Goal: Task Accomplishment & Management: Manage account settings

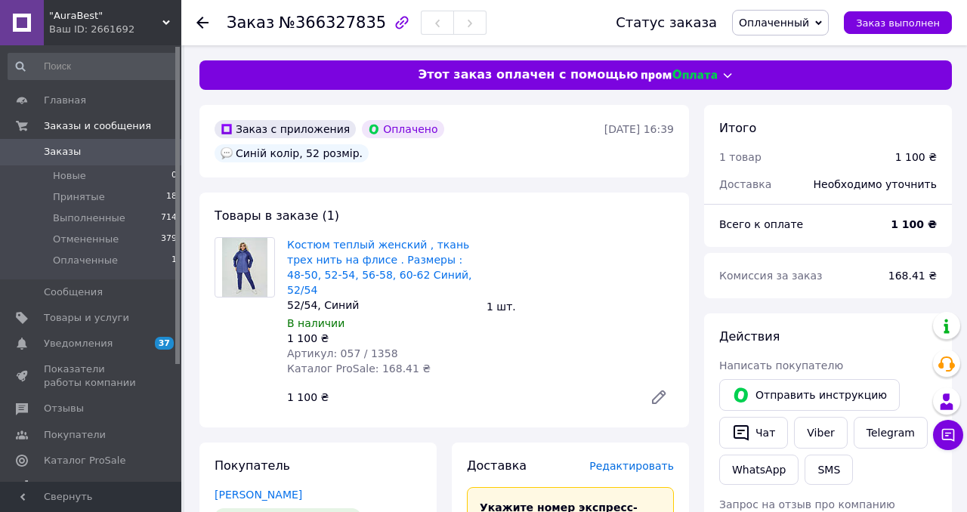
click at [776, 19] on span "Оплаченный" at bounding box center [774, 23] width 70 height 12
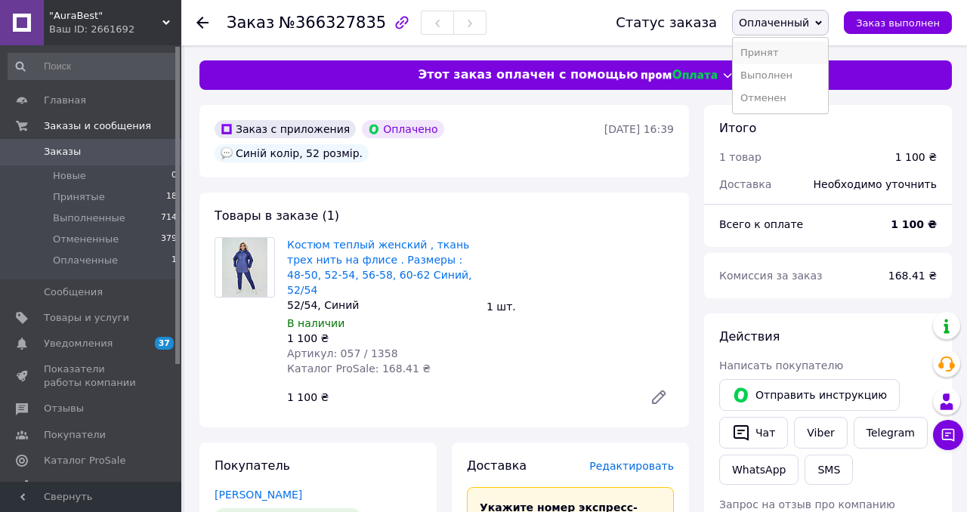
click at [774, 55] on li "Принят" at bounding box center [780, 53] width 95 height 23
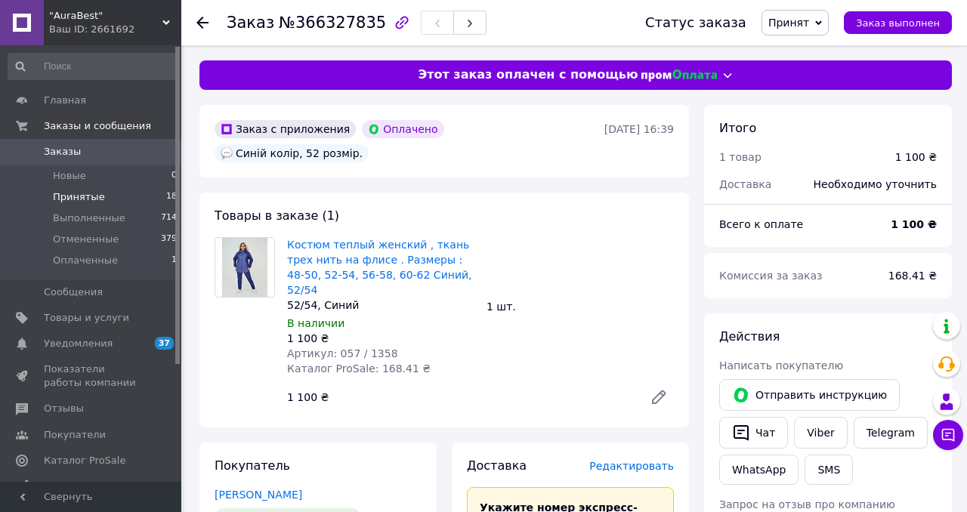
click at [68, 200] on span "Принятые" at bounding box center [79, 197] width 52 height 14
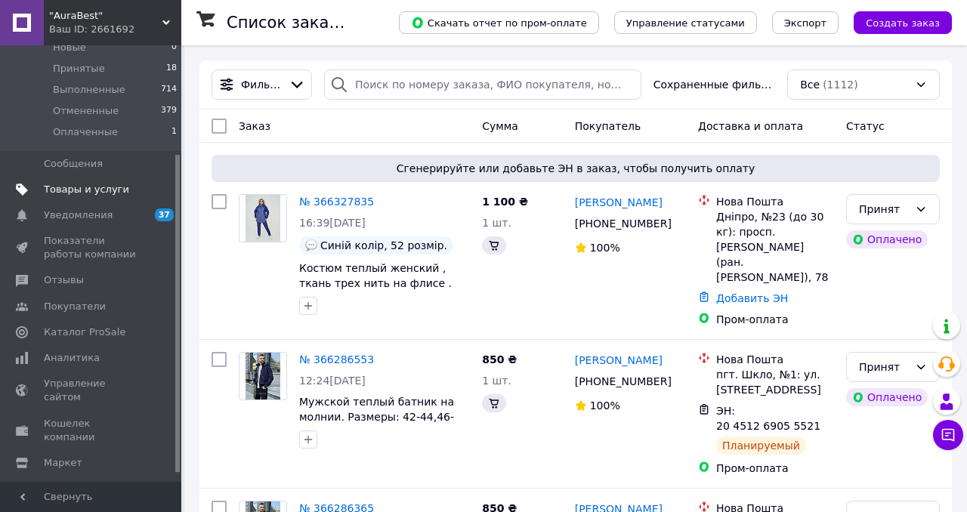
scroll to position [160, 0]
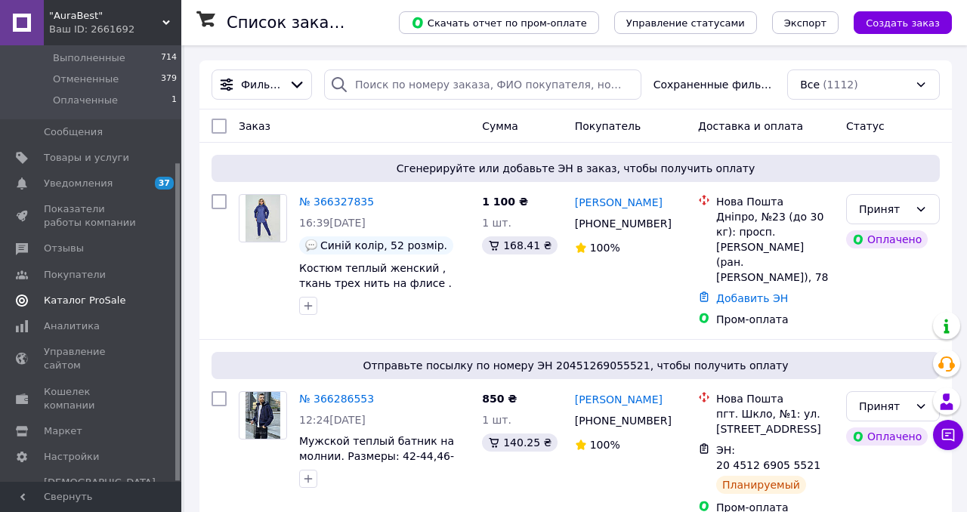
click at [73, 303] on span "Каталог ProSale" at bounding box center [85, 301] width 82 height 14
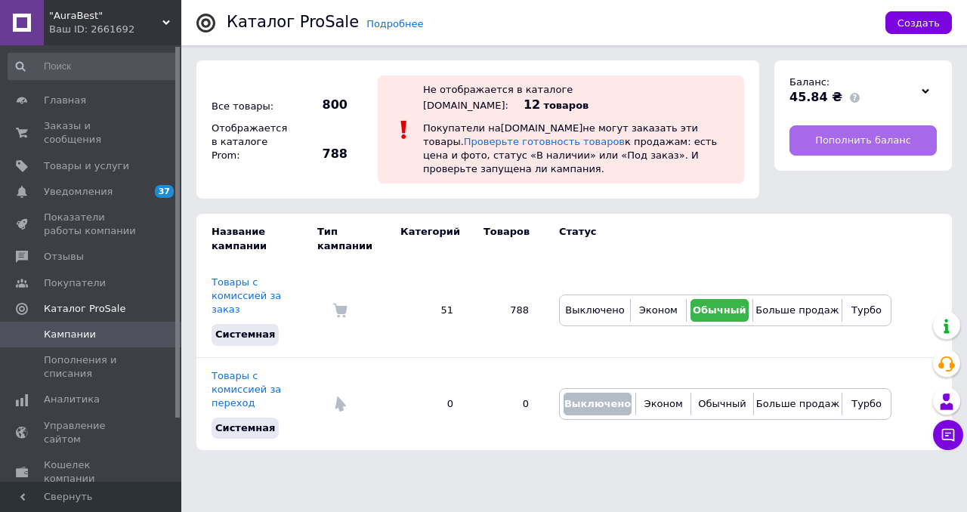
click at [833, 145] on span "Пополнить баланс" at bounding box center [864, 141] width 96 height 14
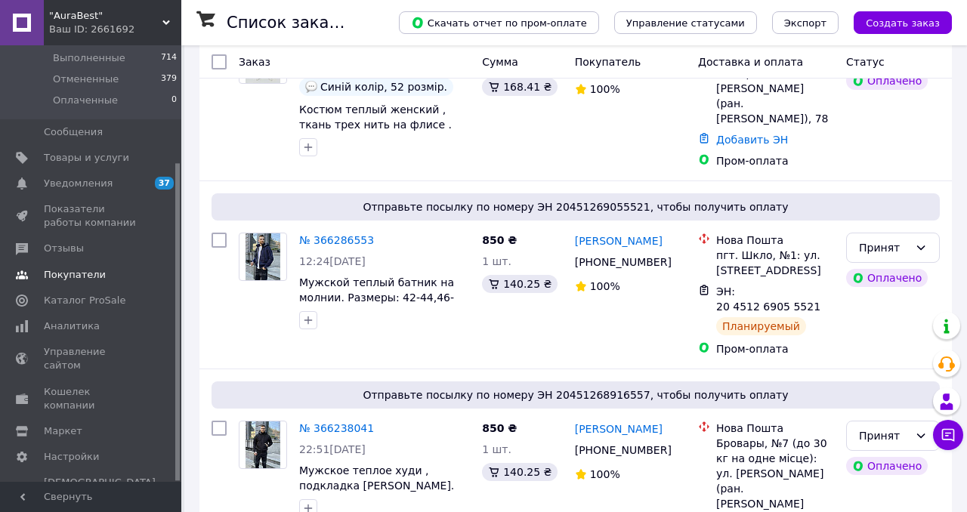
scroll to position [214, 0]
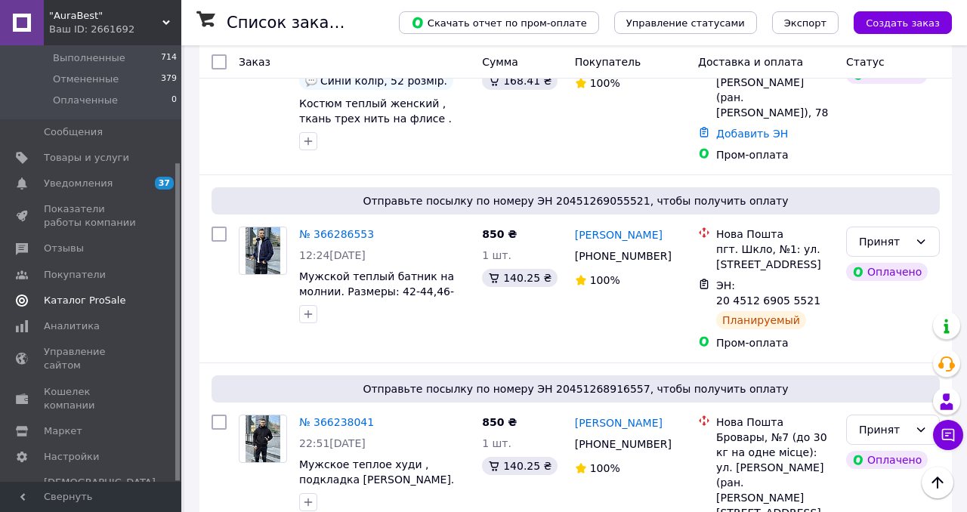
click at [76, 299] on span "Каталог ProSale" at bounding box center [85, 301] width 82 height 14
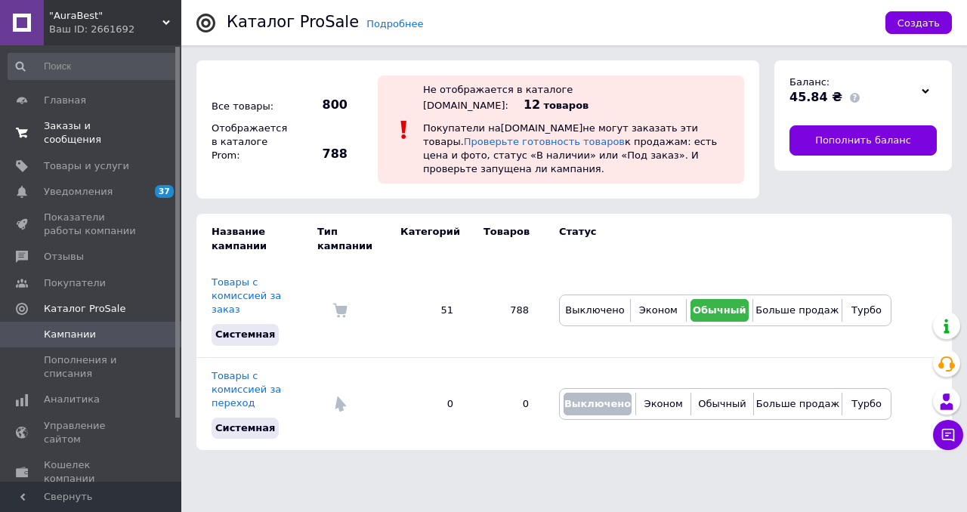
click at [53, 123] on span "Заказы и сообщения" at bounding box center [92, 132] width 96 height 27
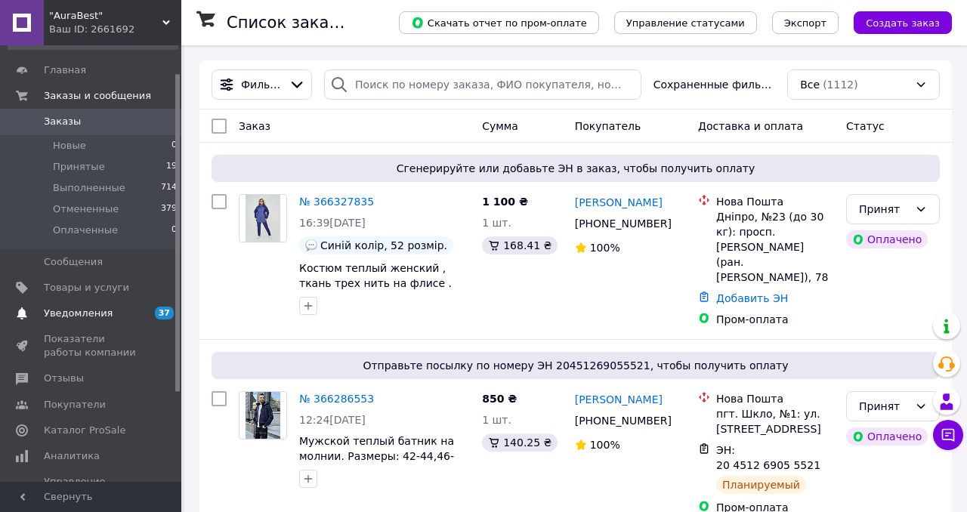
scroll to position [39, 0]
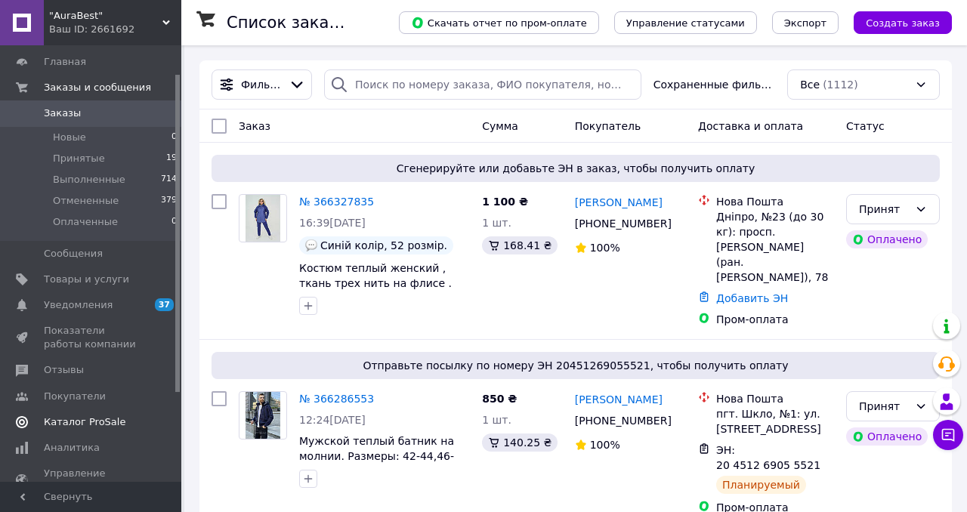
click at [83, 425] on span "Каталог ProSale" at bounding box center [85, 423] width 82 height 14
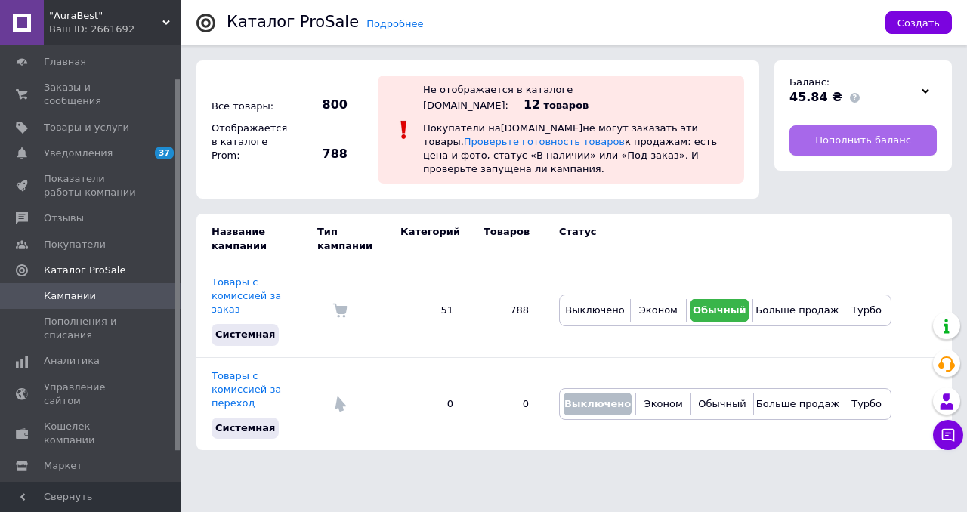
click at [843, 145] on span "Пополнить баланс" at bounding box center [864, 141] width 96 height 14
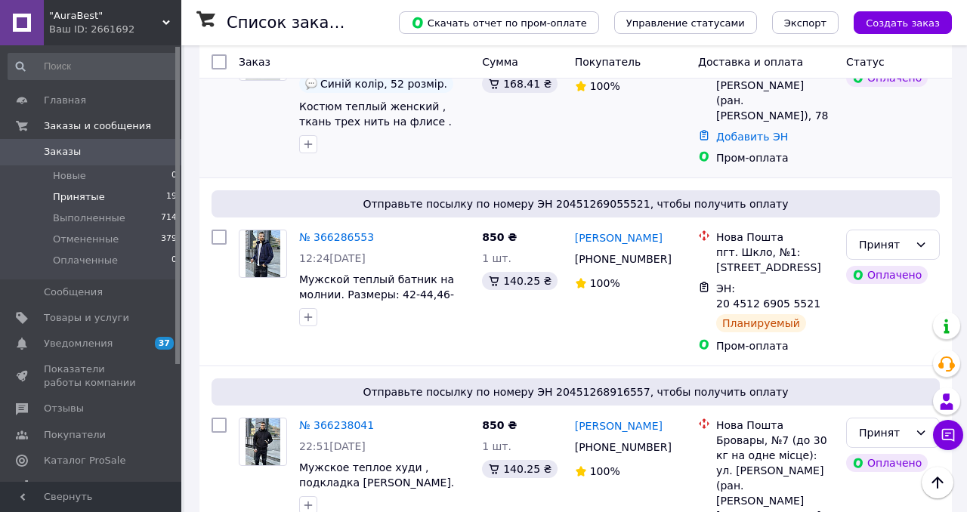
scroll to position [41, 0]
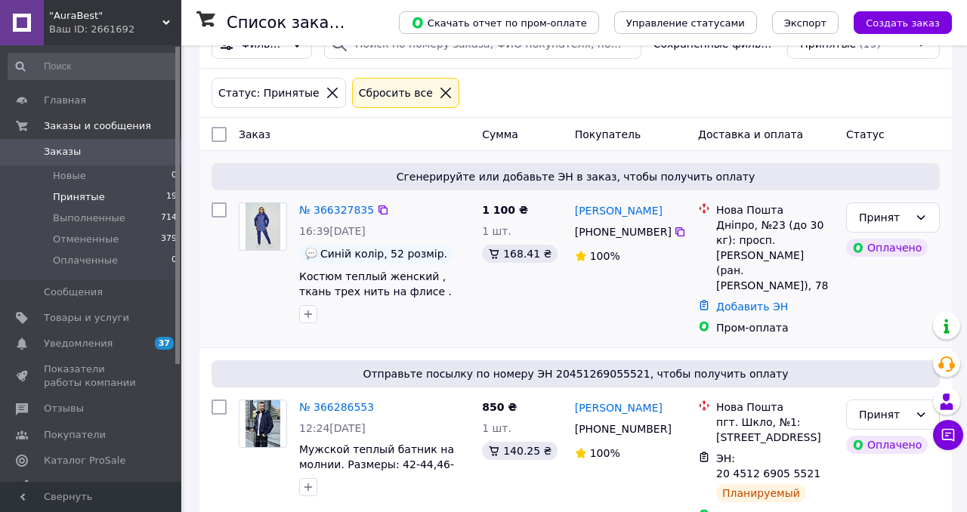
click at [270, 231] on img at bounding box center [264, 226] width 36 height 47
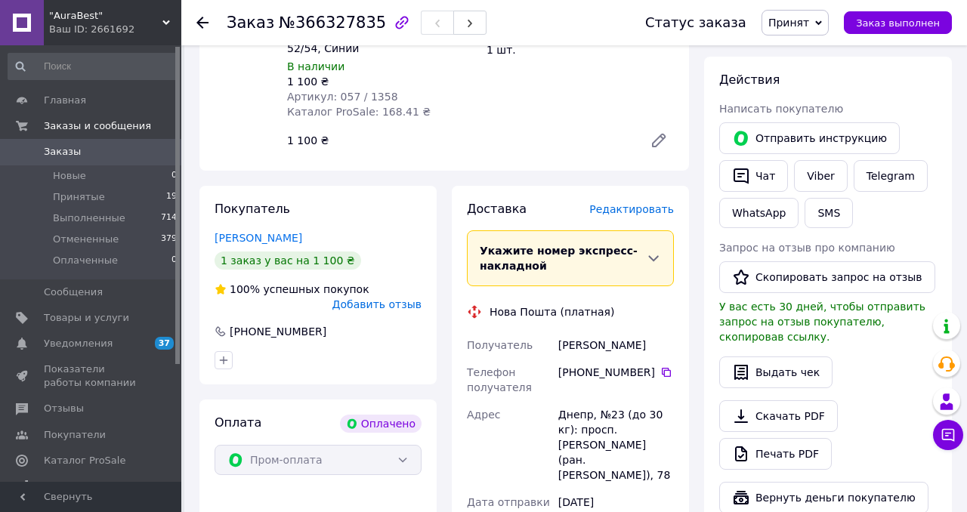
scroll to position [283, 0]
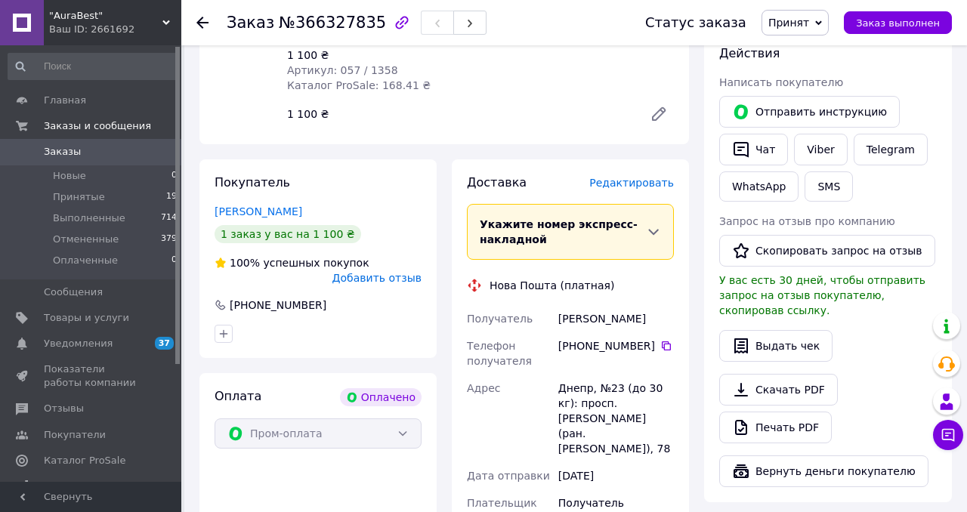
click at [633, 177] on span "Редактировать" at bounding box center [632, 183] width 85 height 12
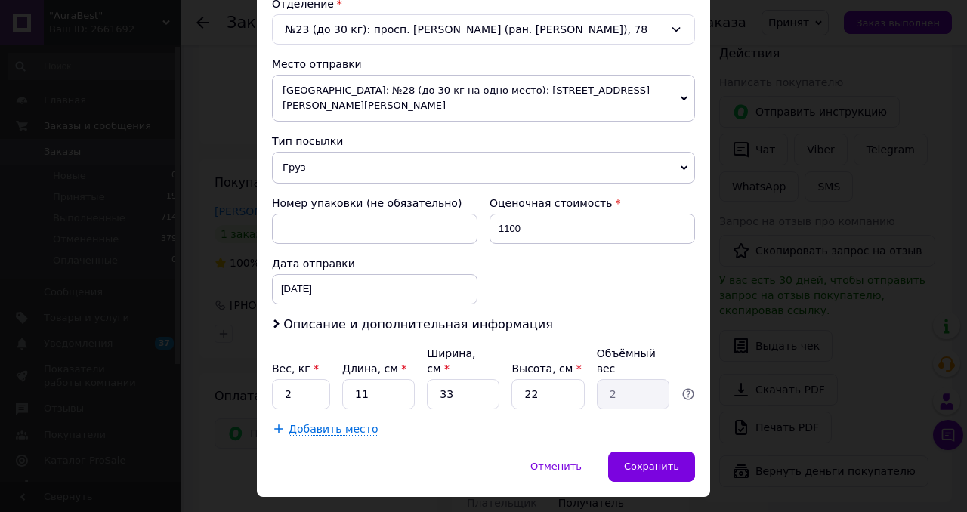
scroll to position [506, 0]
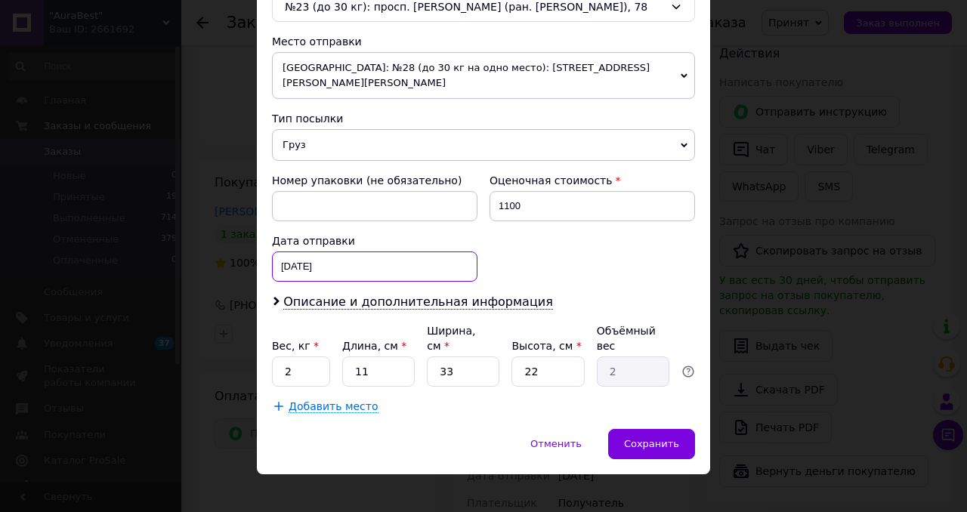
click at [331, 252] on div "[DATE] < 2025 > < Октябрь > Пн Вт Ср Чт Пт Сб Вс 29 30 1 2 3 4 5 6 7 8 9 10 11 …" at bounding box center [375, 267] width 206 height 30
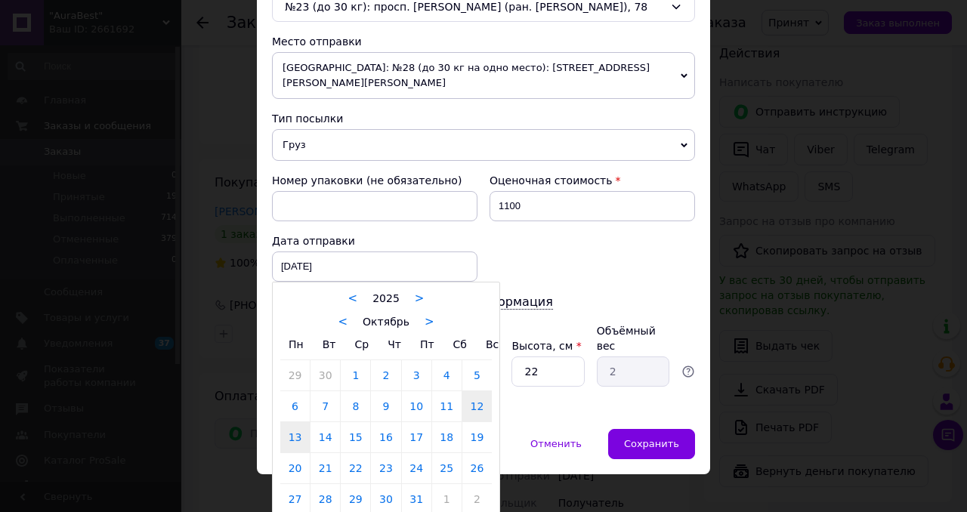
click at [299, 427] on link "13" at bounding box center [294, 438] width 29 height 30
type input "[DATE]"
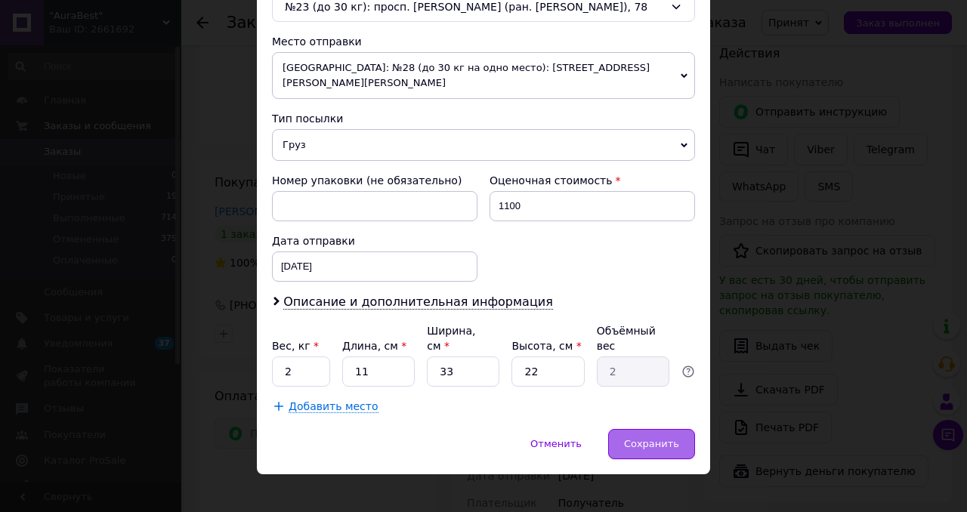
click at [664, 438] on span "Сохранить" at bounding box center [651, 443] width 55 height 11
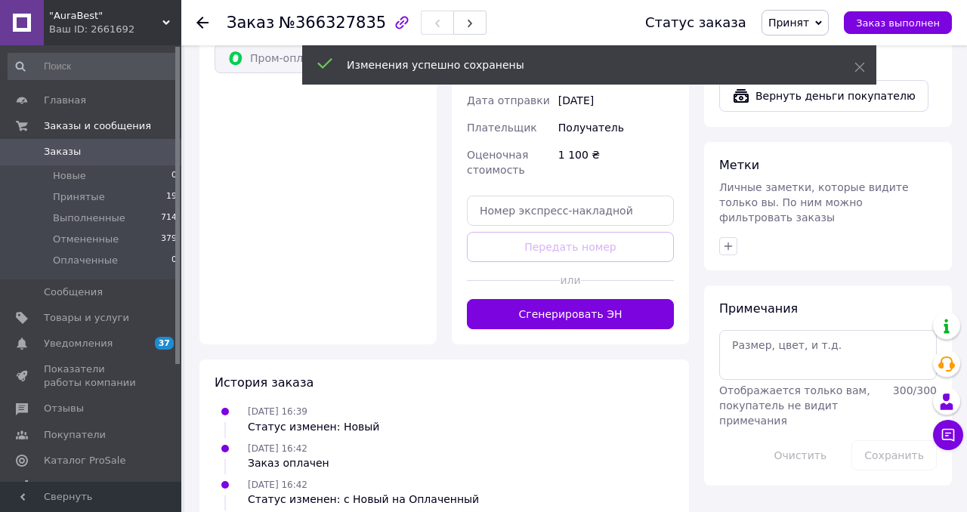
scroll to position [661, 0]
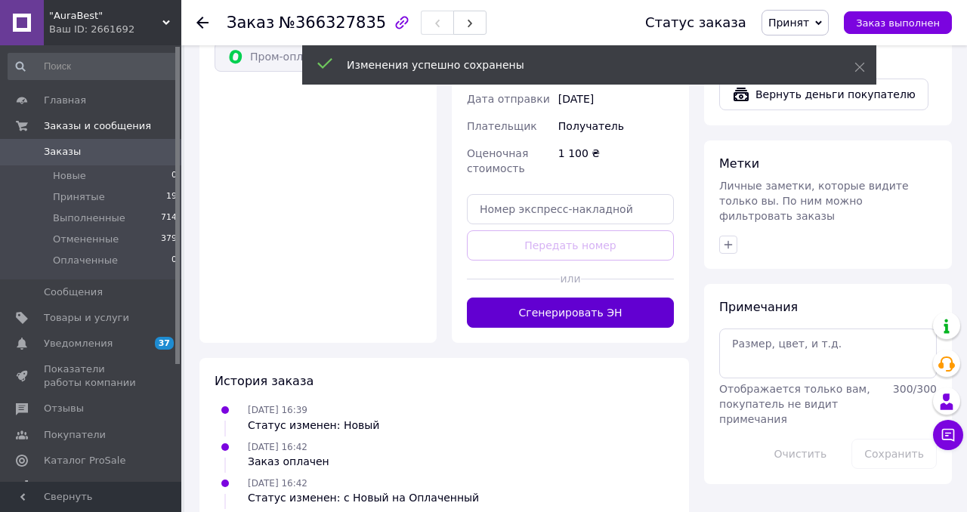
click at [562, 298] on button "Сгенерировать ЭН" at bounding box center [570, 313] width 207 height 30
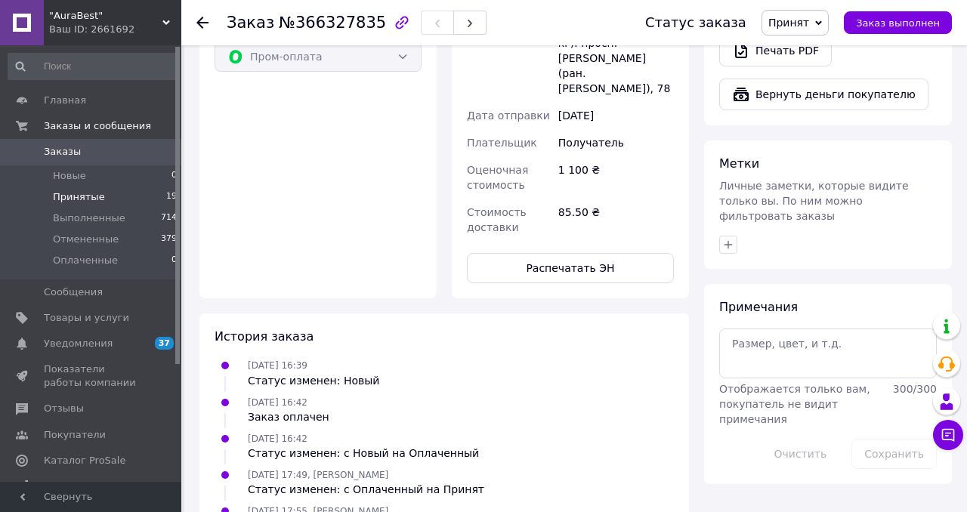
click at [90, 196] on span "Принятые" at bounding box center [79, 197] width 52 height 14
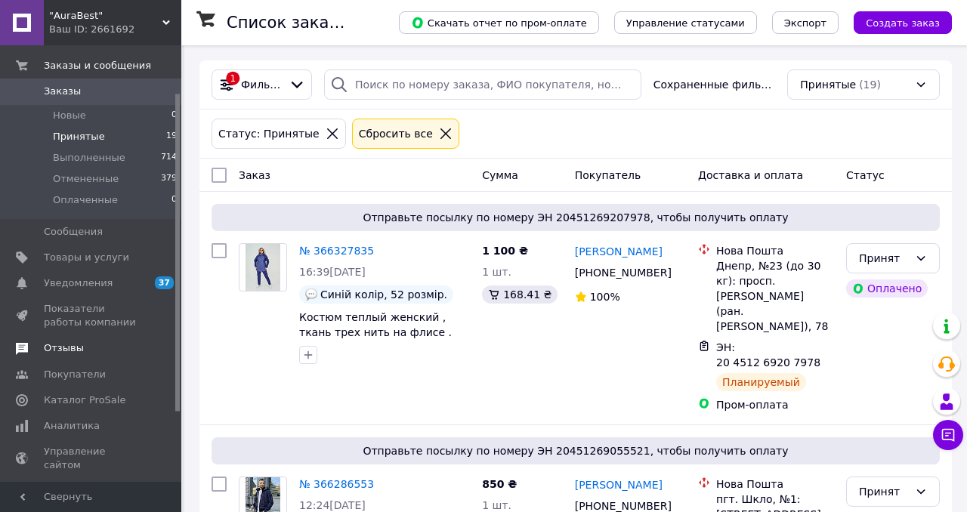
scroll to position [69, 0]
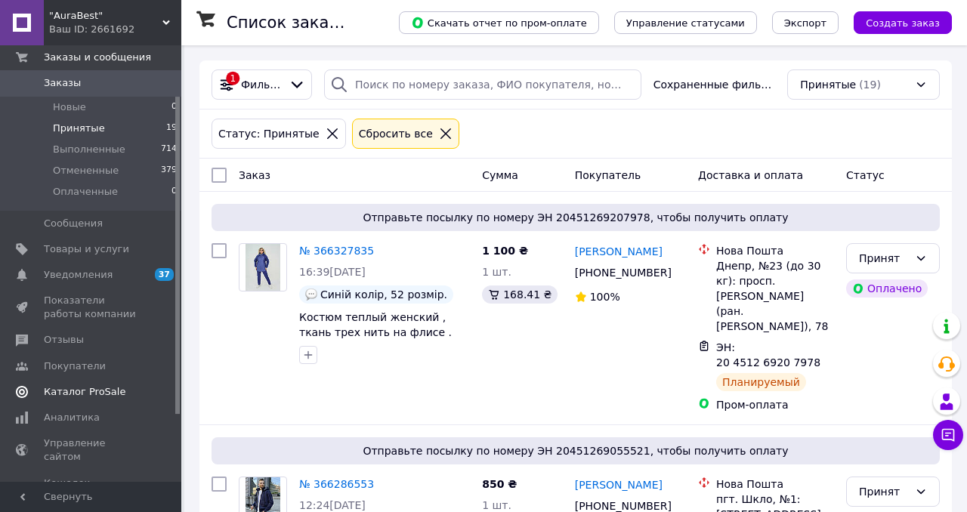
click at [94, 393] on span "Каталог ProSale" at bounding box center [85, 392] width 82 height 14
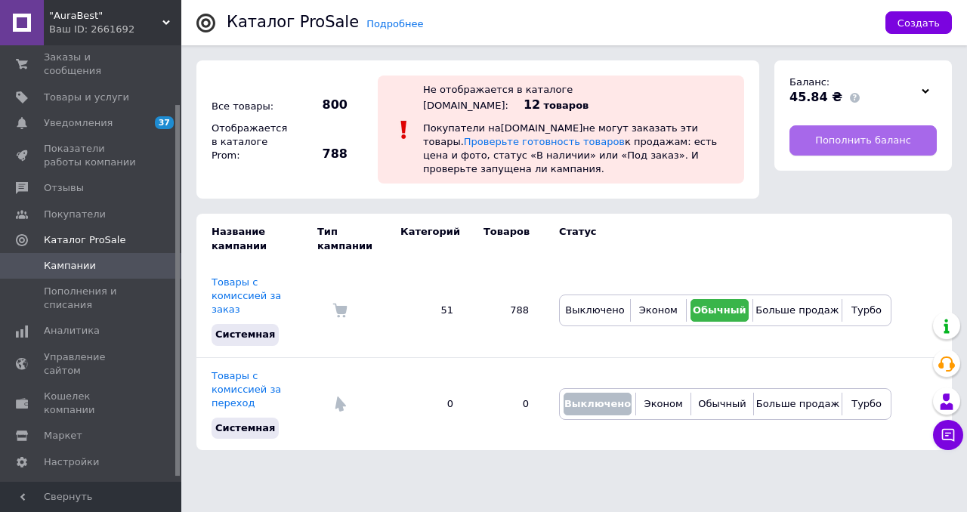
click at [824, 140] on span "Пополнить баланс" at bounding box center [864, 141] width 96 height 14
